Goal: Information Seeking & Learning: Compare options

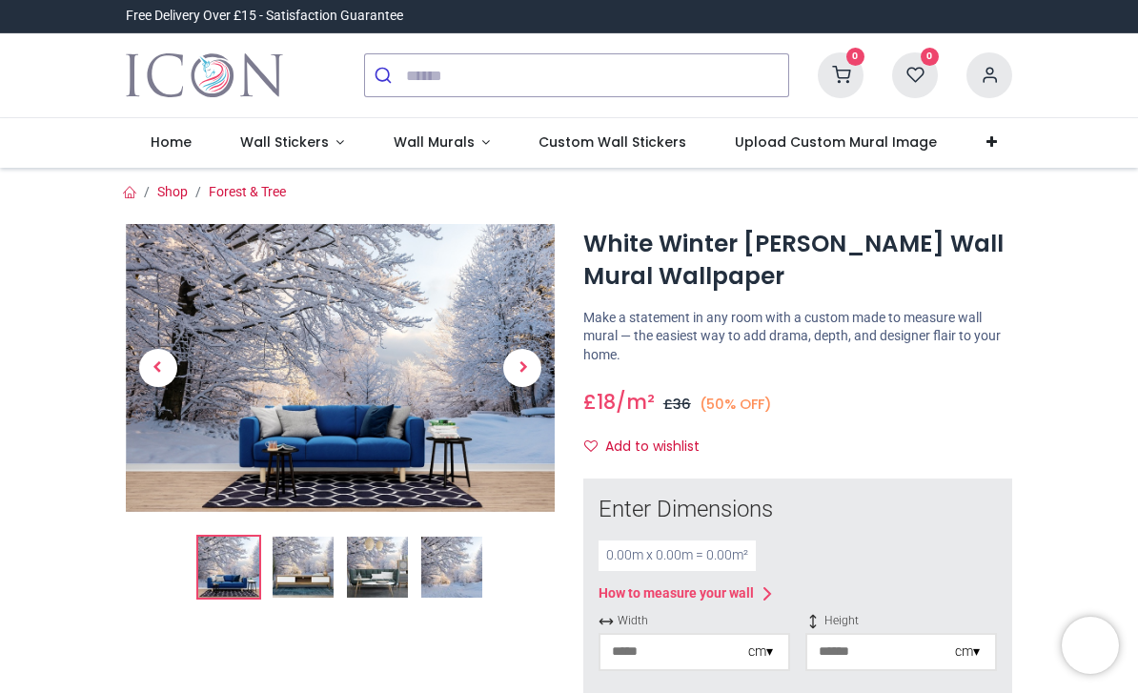
click at [513, 376] on span "Next" at bounding box center [522, 368] width 38 height 38
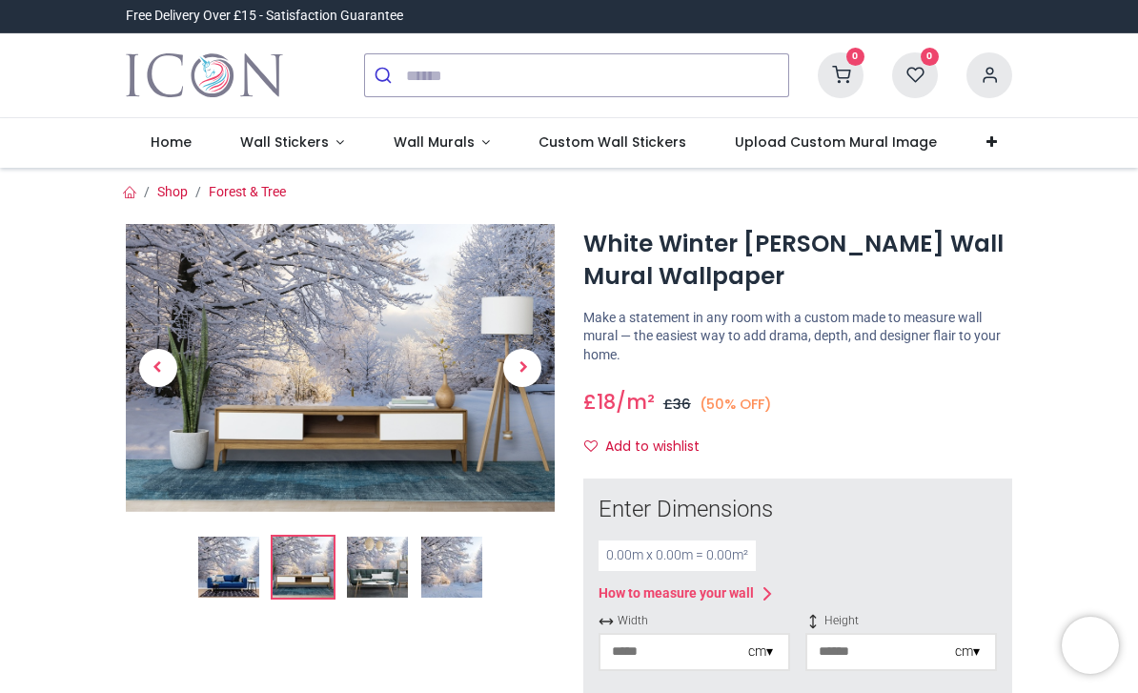
click at [528, 372] on span "Next" at bounding box center [522, 368] width 38 height 38
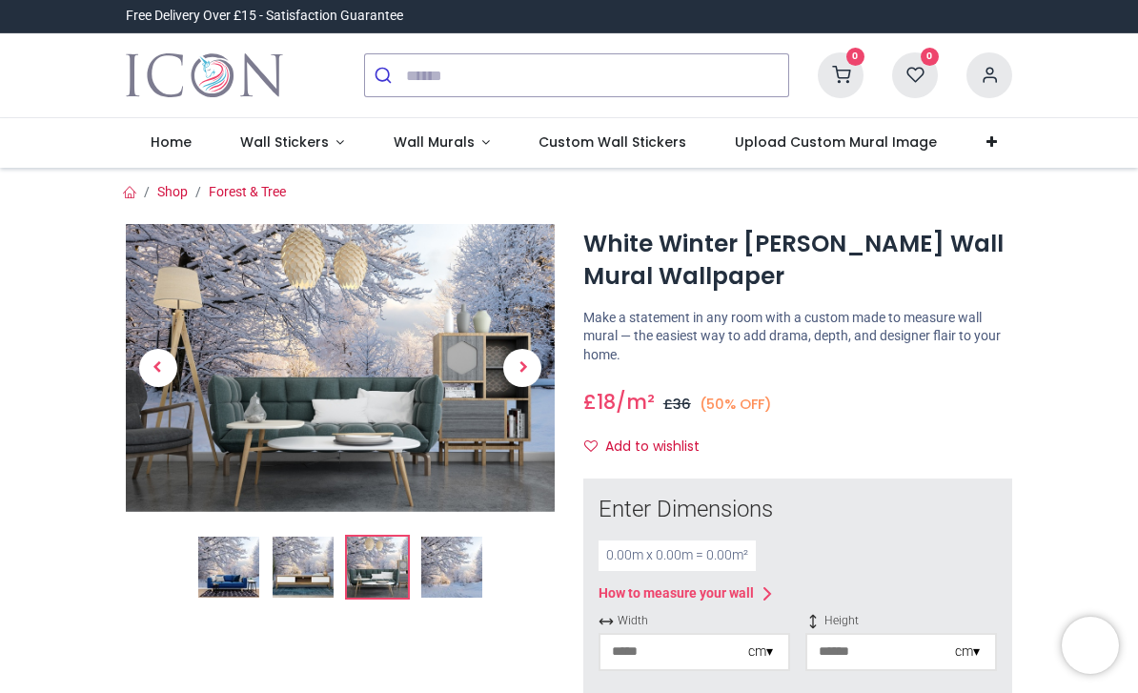
click at [517, 370] on span "Next" at bounding box center [522, 368] width 38 height 38
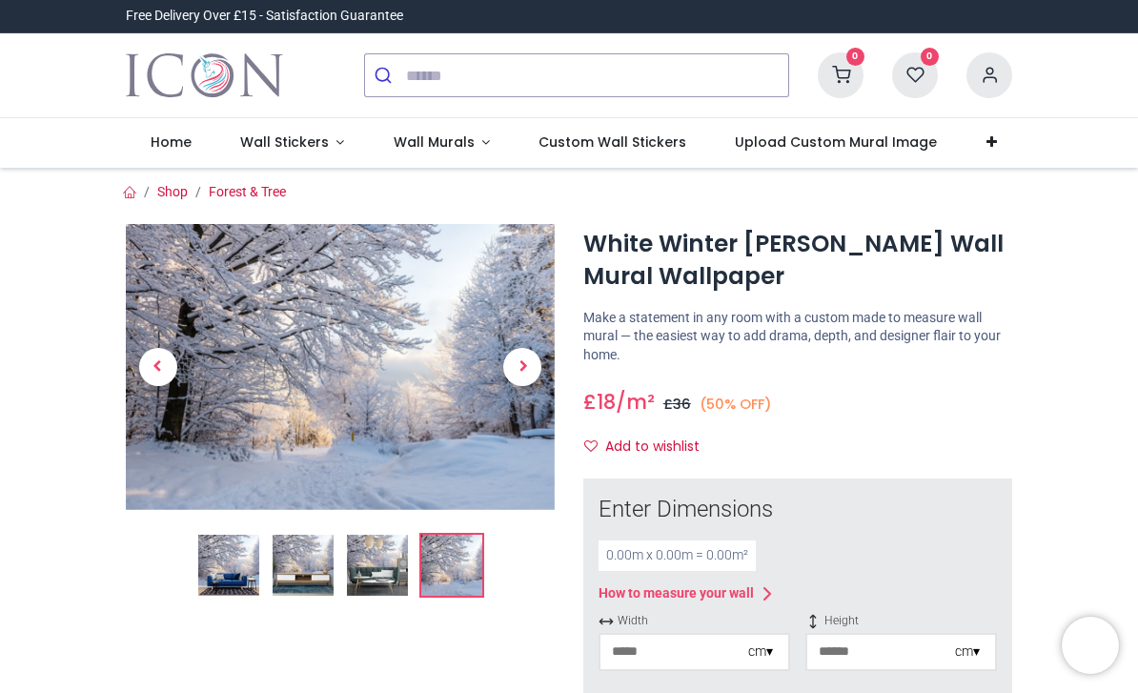
click at [520, 374] on span "Next" at bounding box center [522, 367] width 38 height 38
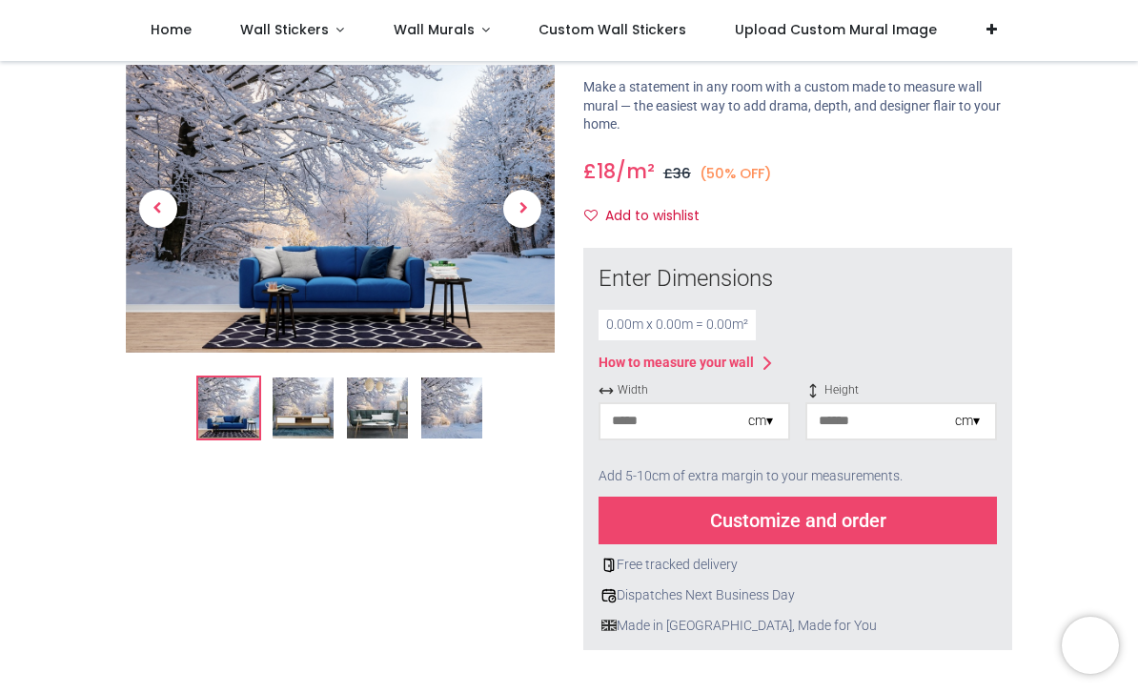
scroll to position [126, 0]
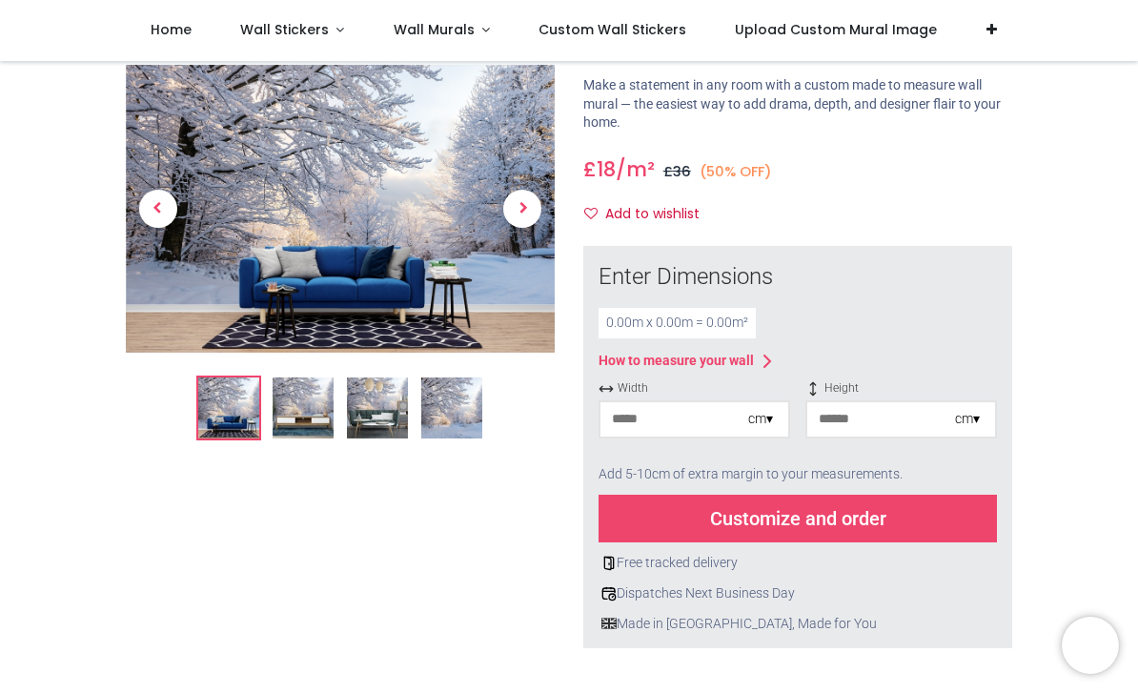
click at [457, 408] on img at bounding box center [451, 408] width 61 height 61
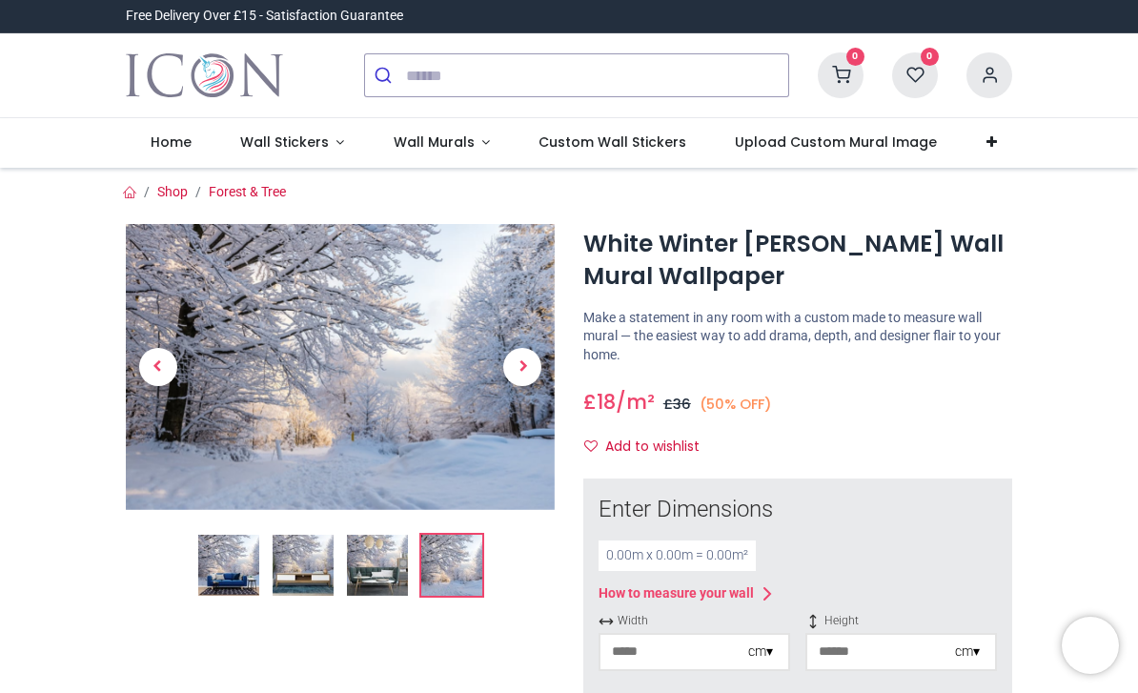
scroll to position [0, 0]
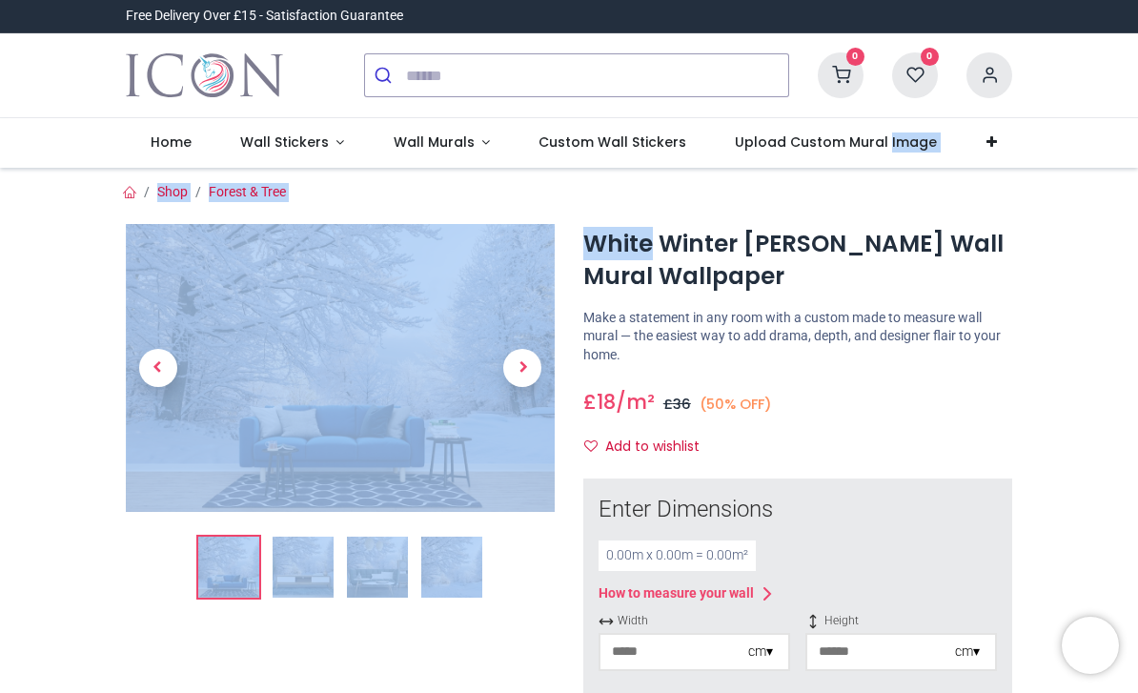
click at [1072, 112] on div "0 My Cart View Cart 0 Guest" at bounding box center [569, 75] width 1138 height 85
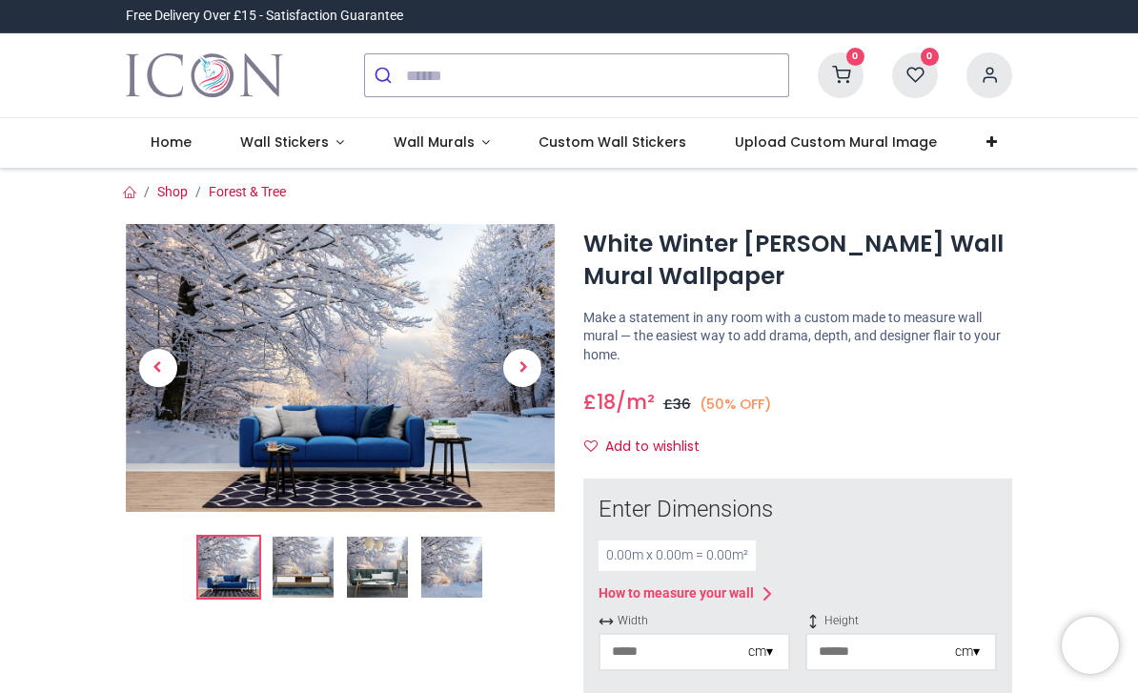
click at [290, 140] on span "Wall Stickers" at bounding box center [284, 142] width 89 height 19
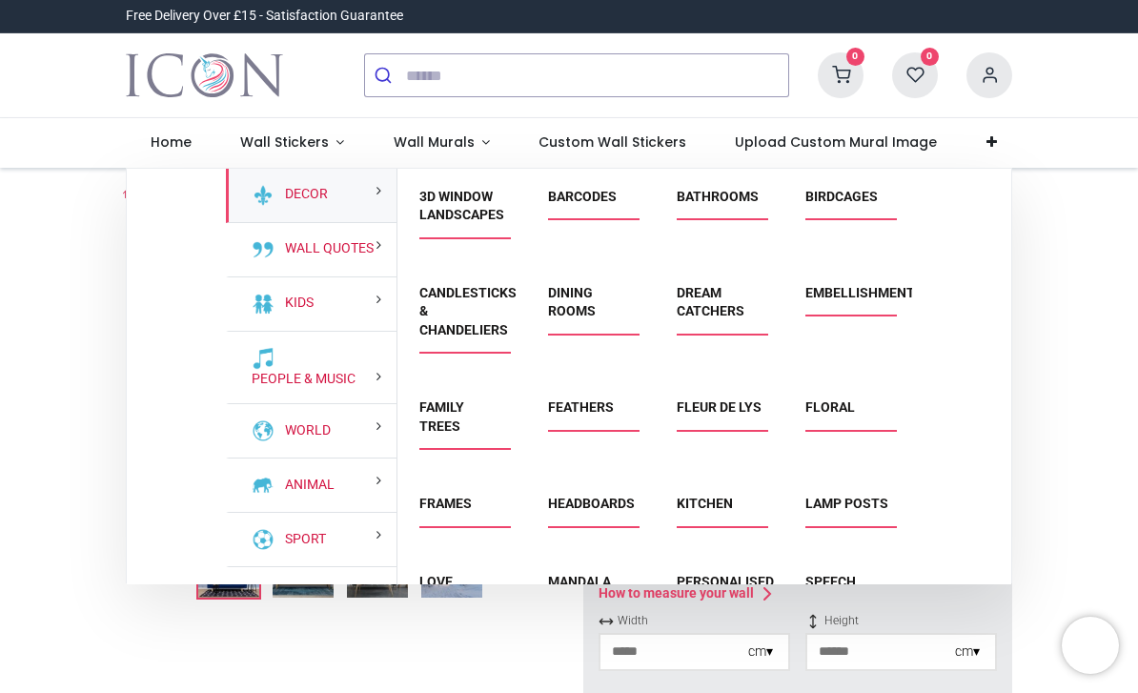
click at [703, 201] on link "Bathrooms" at bounding box center [718, 196] width 82 height 15
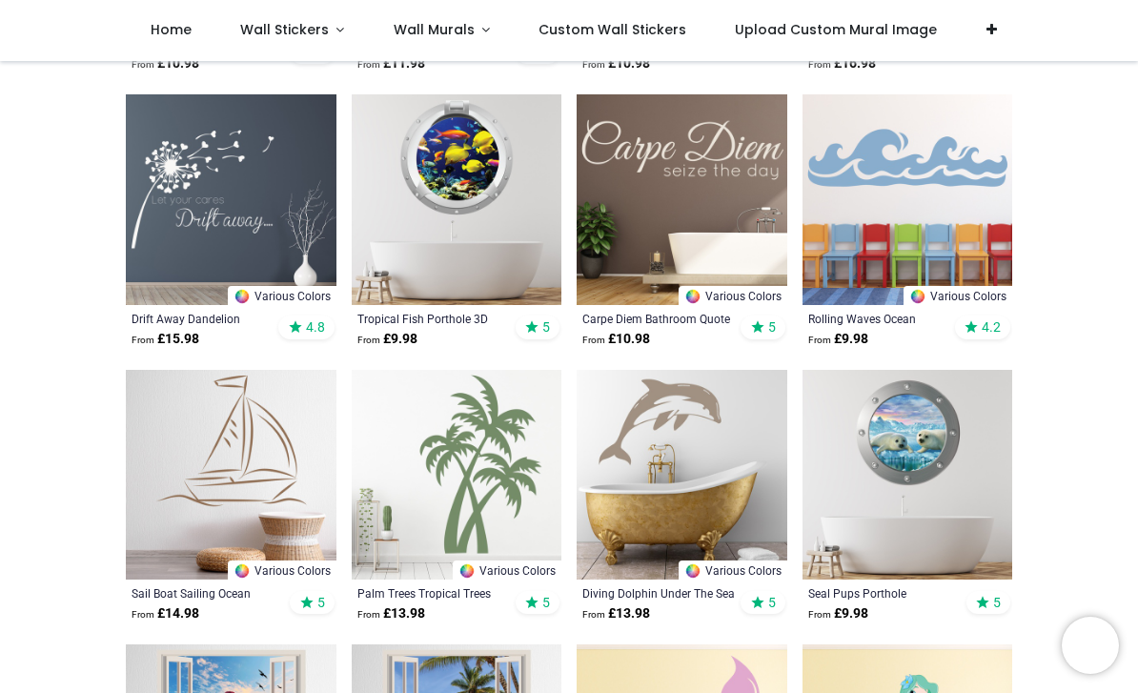
scroll to position [937, 0]
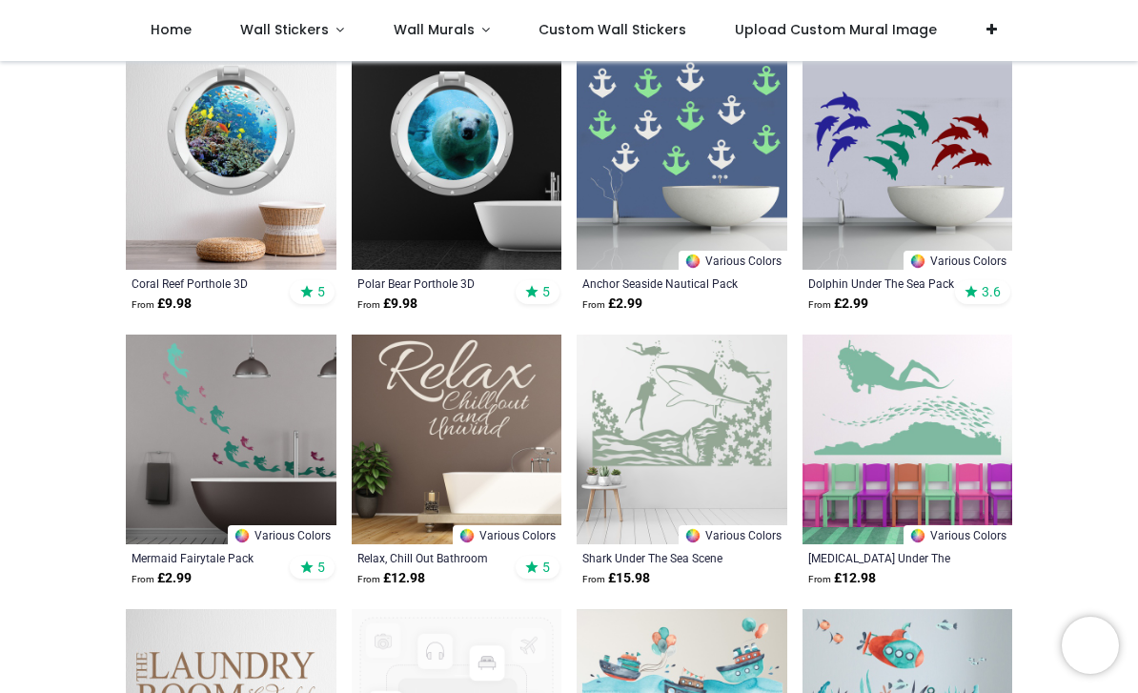
scroll to position [2091, 0]
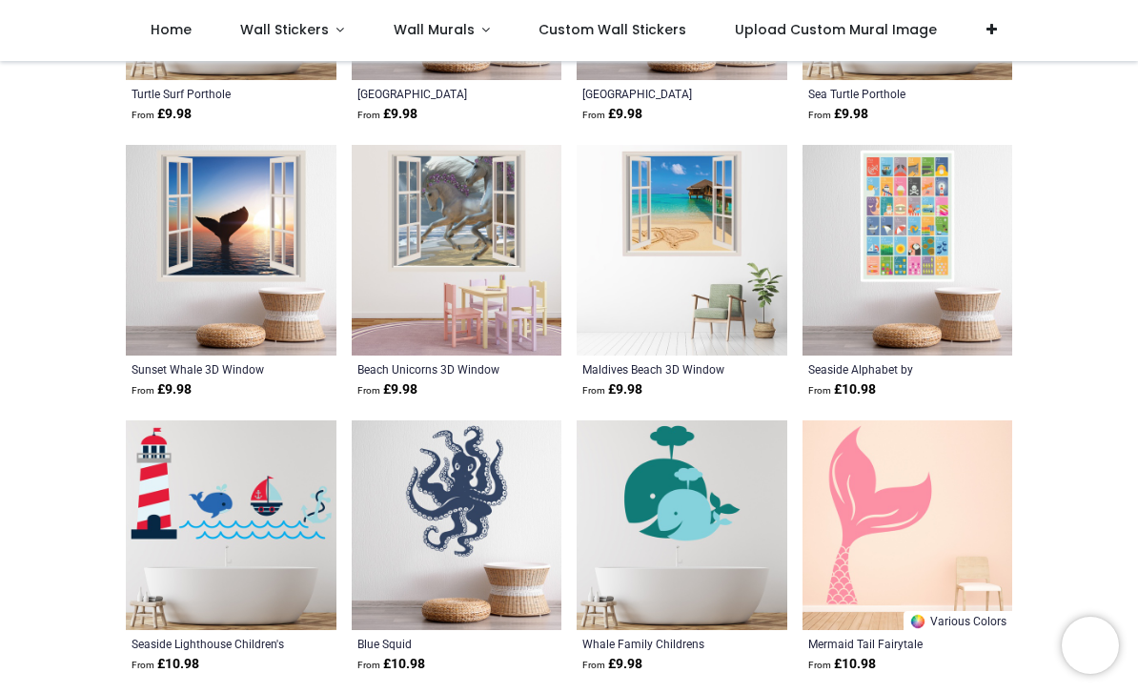
scroll to position [8585, 0]
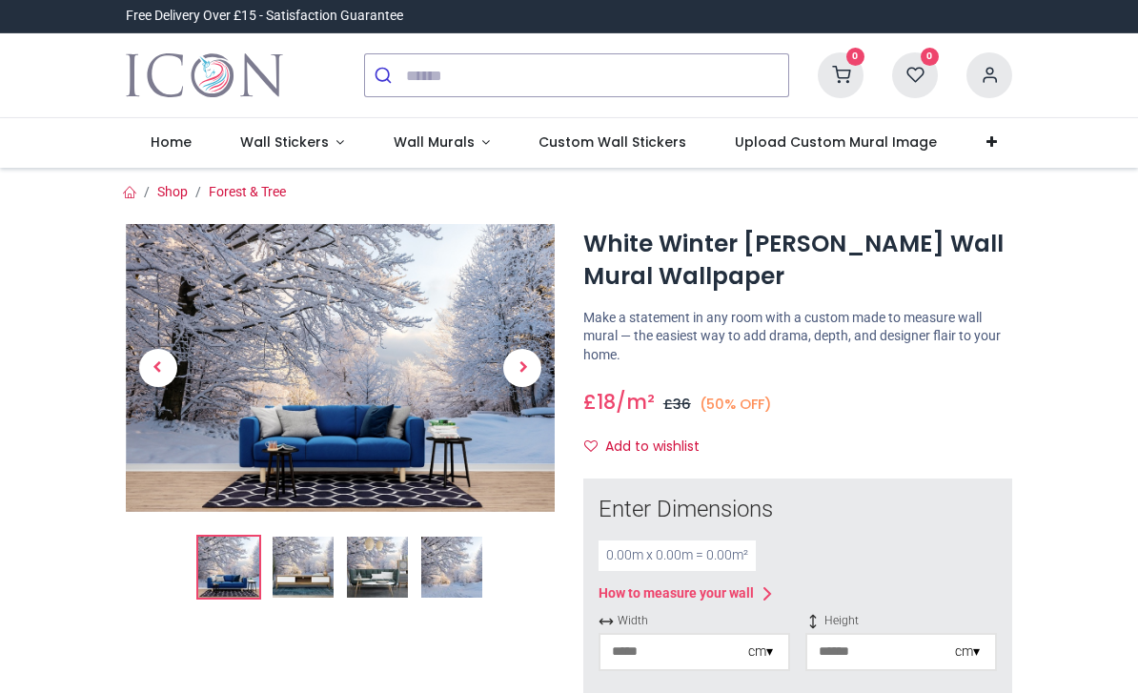
click at [601, 138] on span "Custom Wall Stickers" at bounding box center [613, 142] width 148 height 19
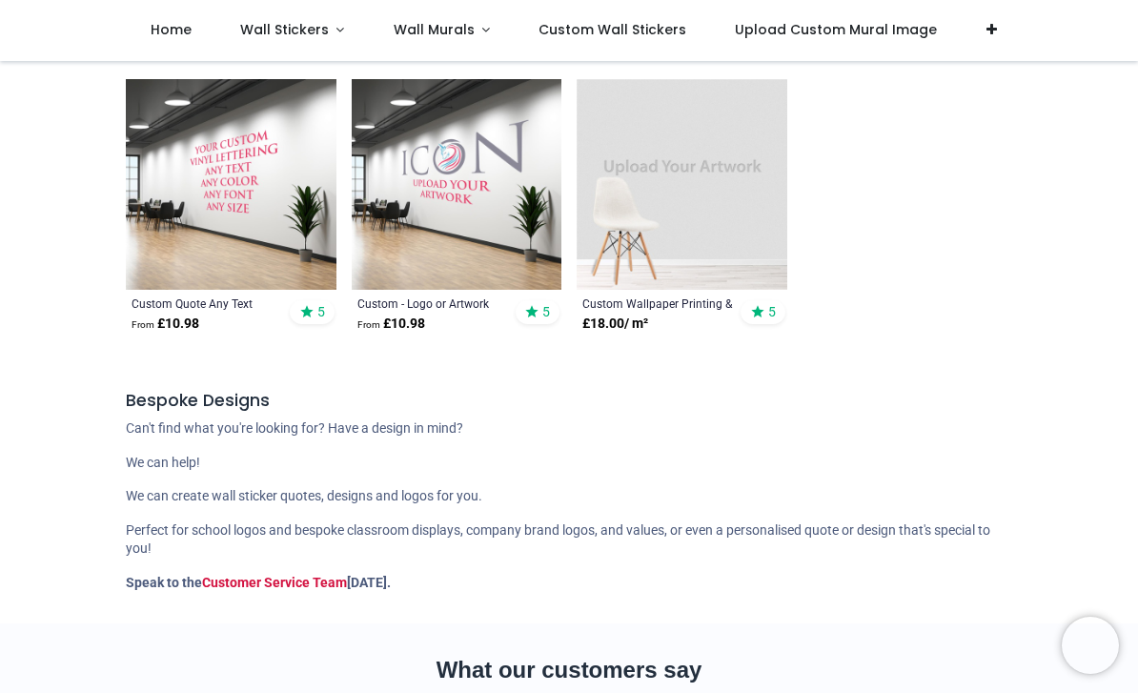
scroll to position [461, 0]
click at [284, 30] on span "Wall Stickers" at bounding box center [284, 29] width 89 height 19
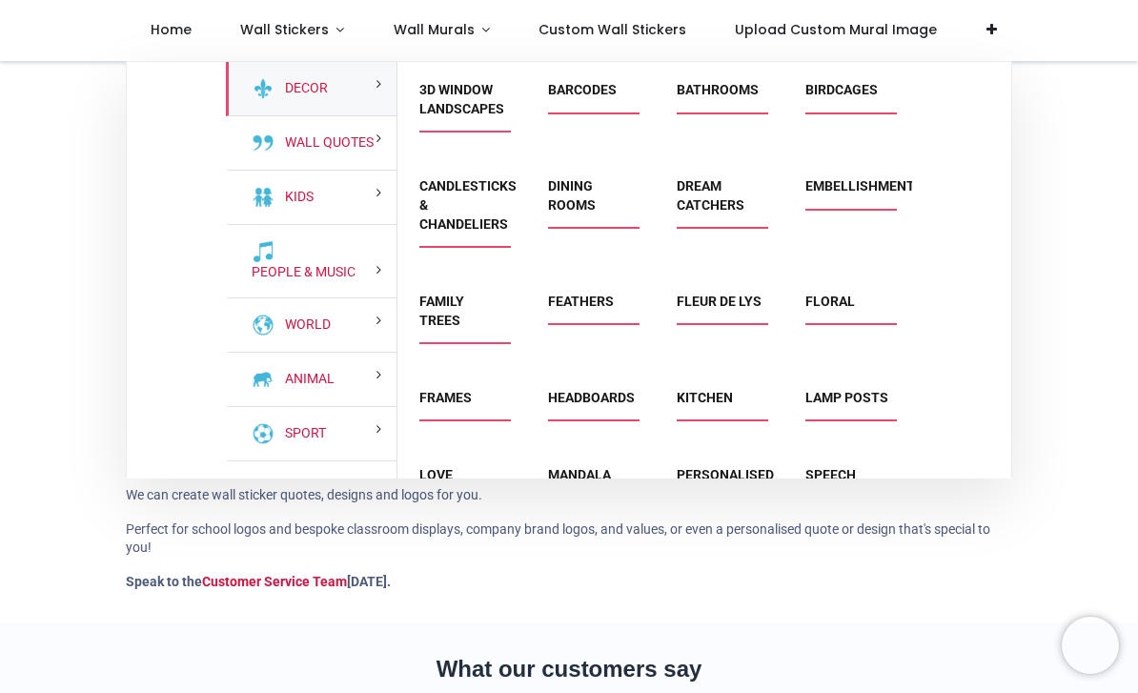
click at [464, 111] on link "3D Window Landscapes" at bounding box center [462, 99] width 85 height 34
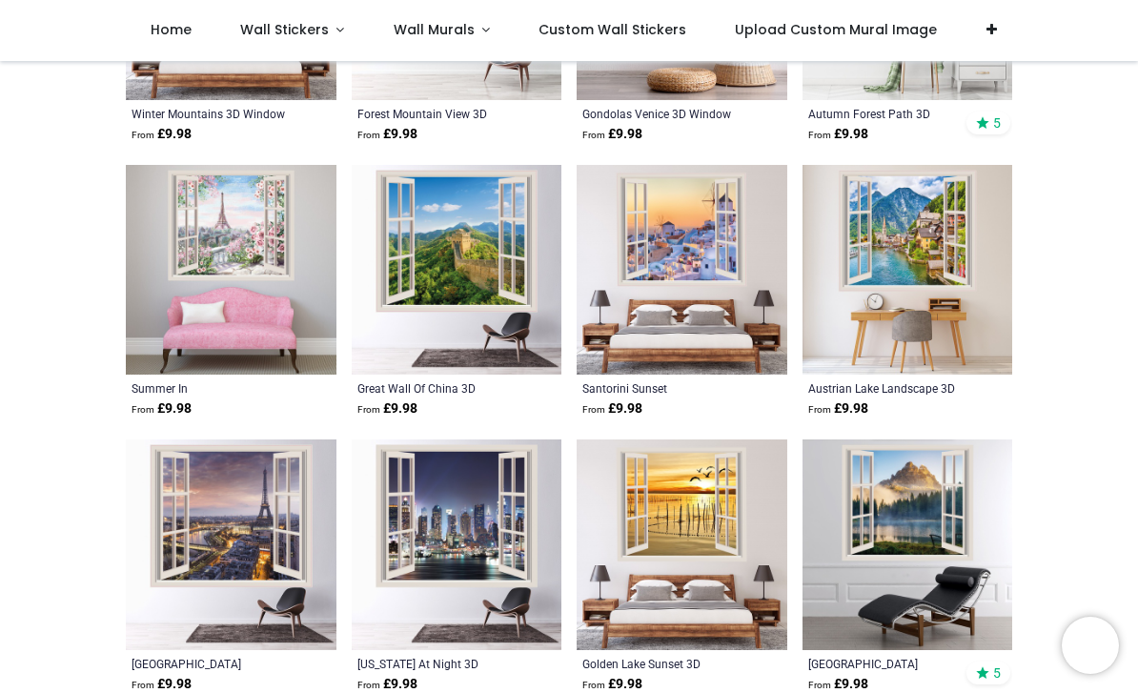
scroll to position [3322, 0]
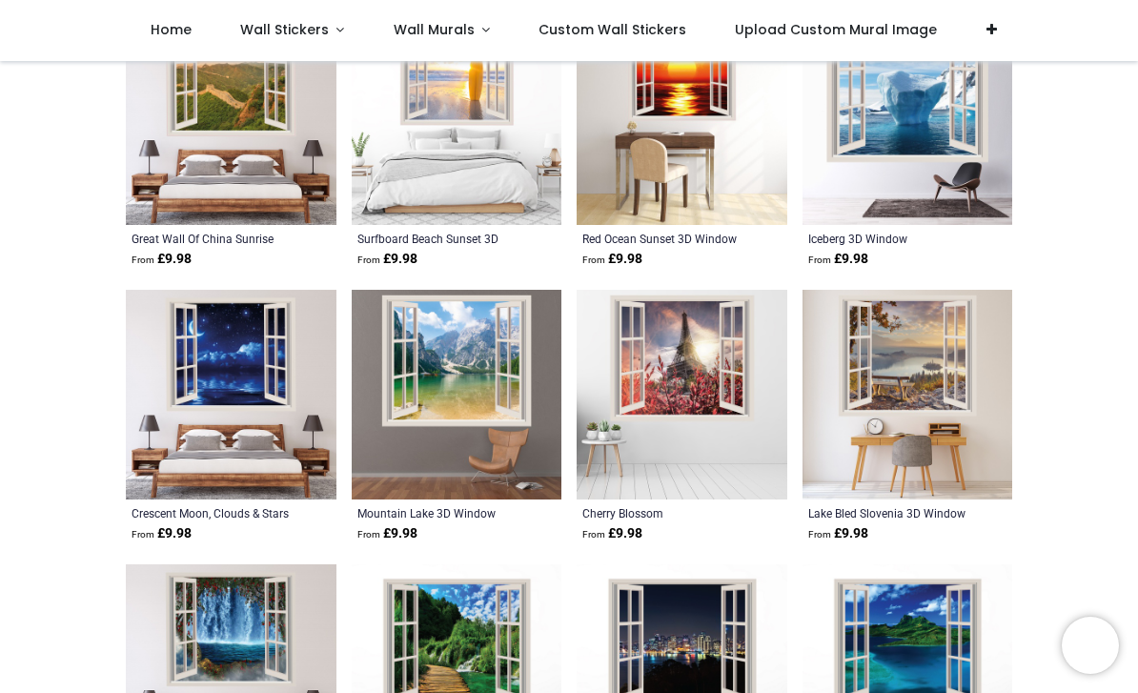
scroll to position [7030, 0]
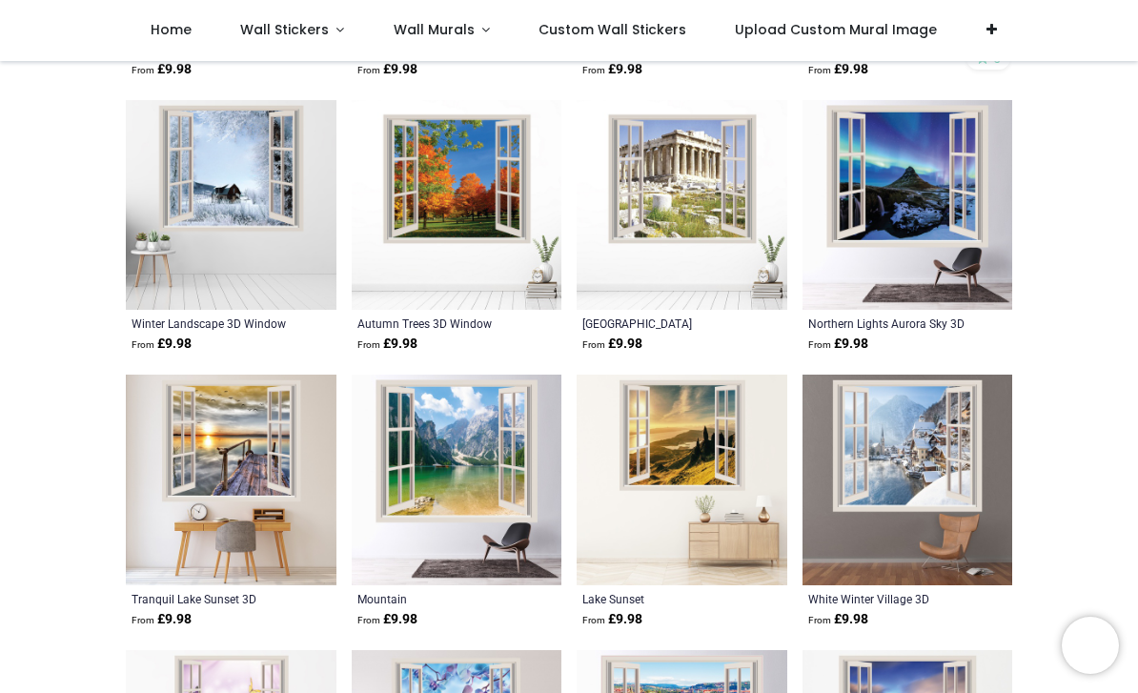
scroll to position [7771, 0]
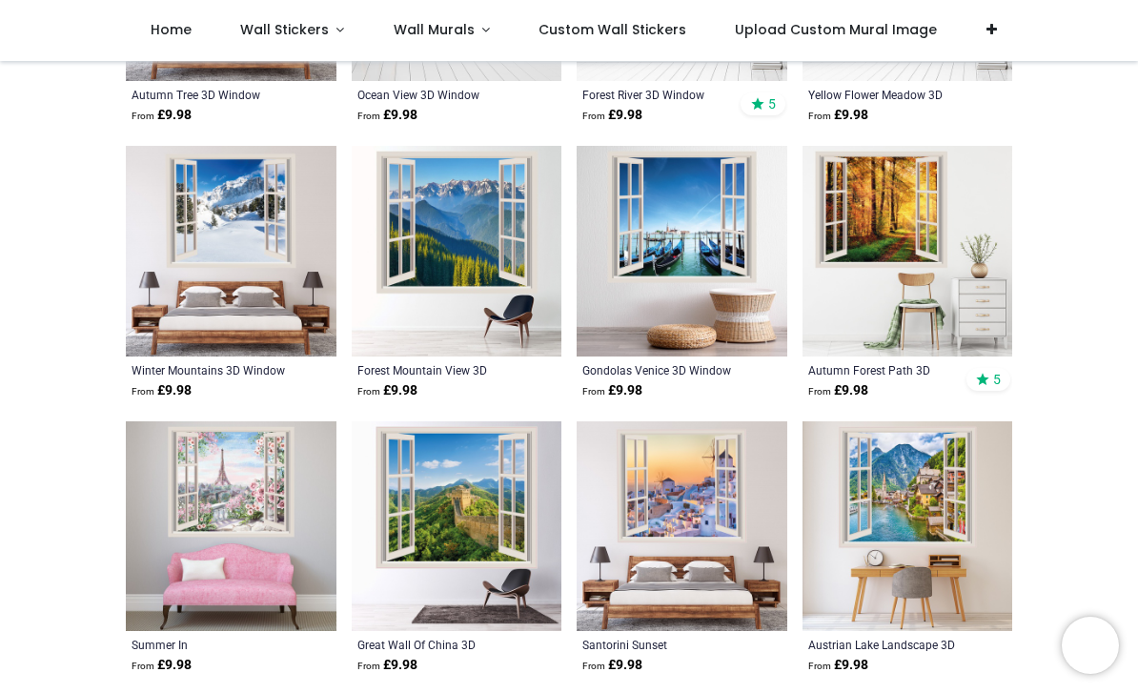
scroll to position [3047, 0]
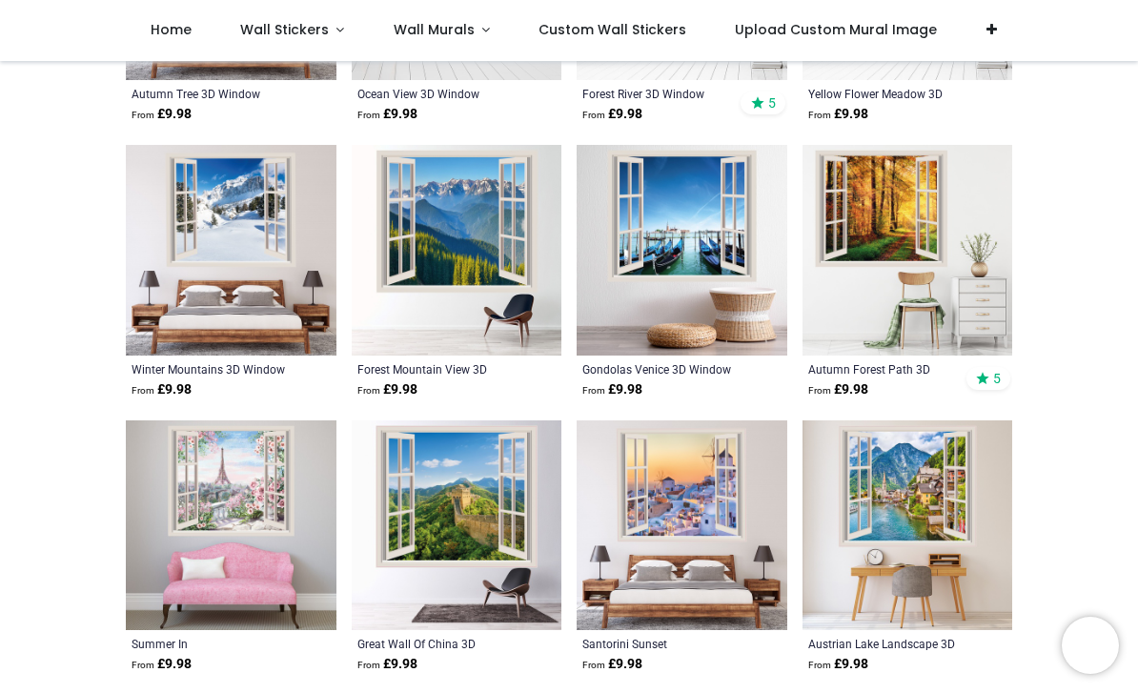
click at [213, 241] on img at bounding box center [231, 250] width 211 height 211
click at [210, 238] on img at bounding box center [231, 250] width 211 height 211
